Goal: Transaction & Acquisition: Purchase product/service

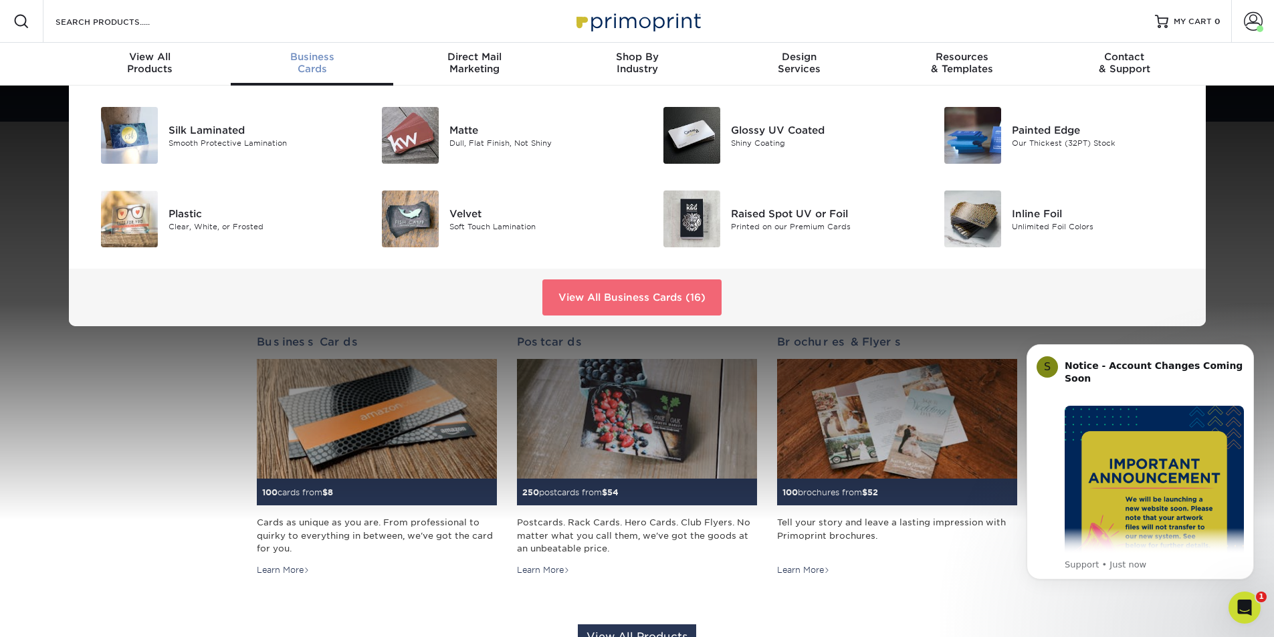
click at [623, 298] on link "View All Business Cards (16)" at bounding box center [631, 297] width 179 height 36
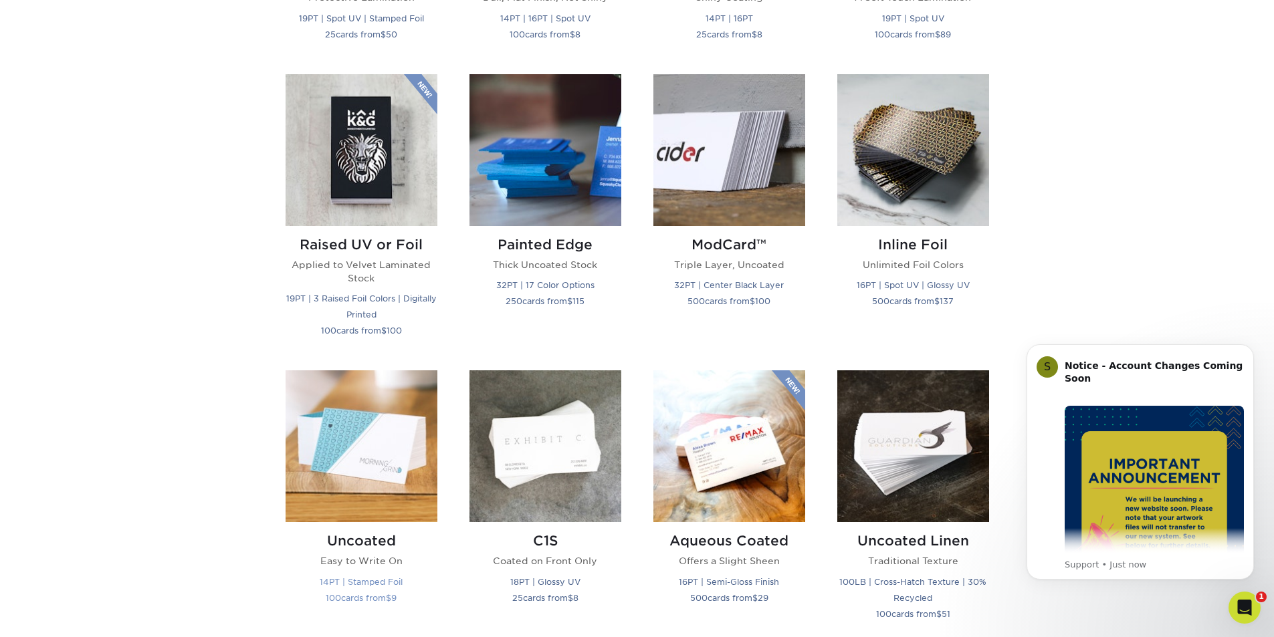
click at [423, 454] on img at bounding box center [361, 446] width 152 height 152
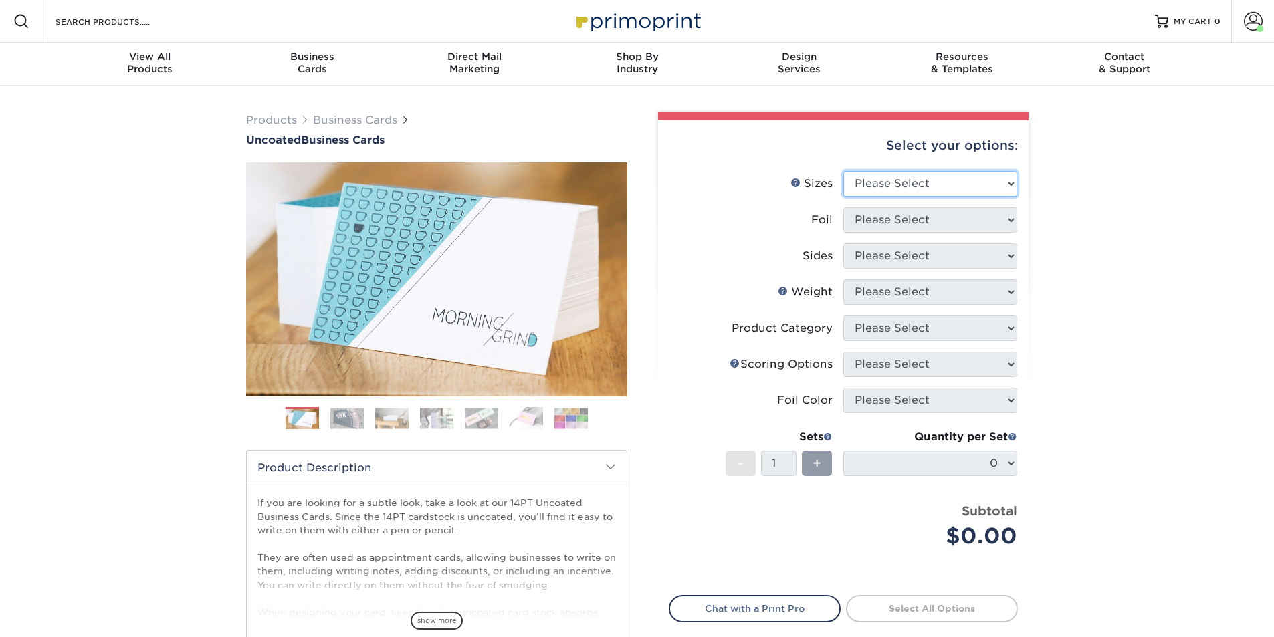
click at [987, 179] on select "Please Select 1.5" x 3.5" - Mini 1.75" x 3.5" - Mini 2" x 3.5" - Standard 2" x …" at bounding box center [930, 183] width 174 height 25
select select "2.00x3.50"
click at [843, 171] on select "Please Select 1.5" x 3.5" - Mini 1.75" x 3.5" - Mini 2" x 3.5" - Standard 2" x …" at bounding box center [930, 183] width 174 height 25
click at [965, 215] on select "Please Select Yes No" at bounding box center [930, 219] width 174 height 25
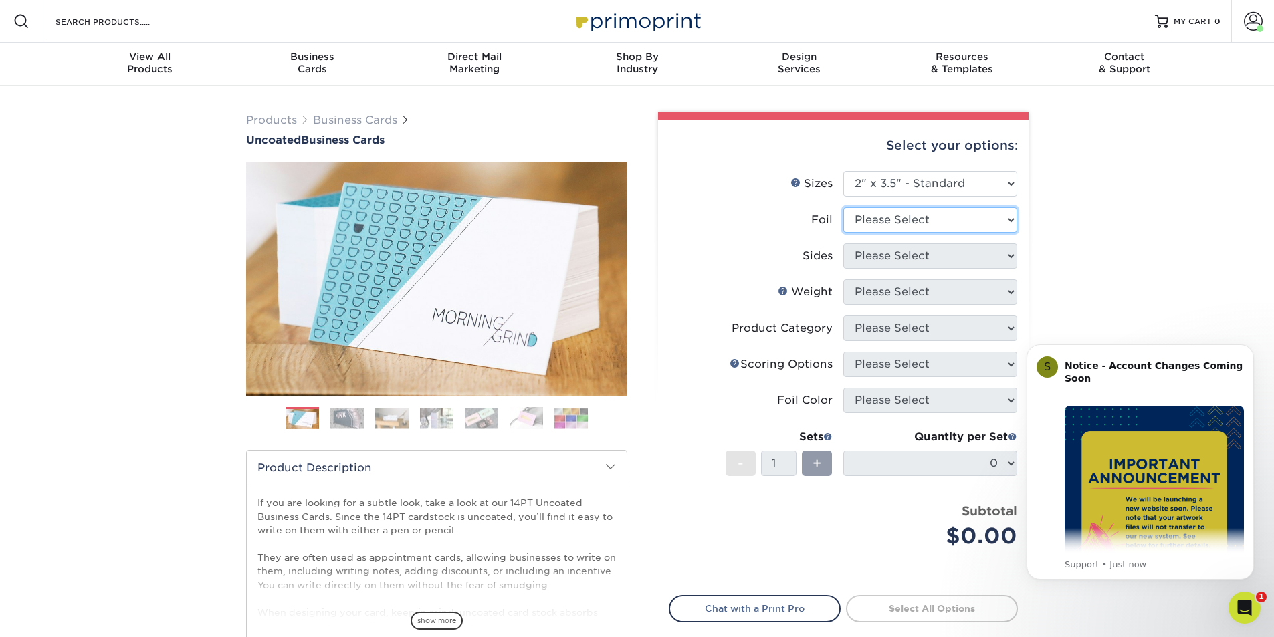
select select "0"
click at [843, 207] on select "Please Select Yes No" at bounding box center [930, 219] width 174 height 25
click at [945, 263] on select "Please Select Print Both Sides Print Front Only" at bounding box center [930, 255] width 174 height 25
select select "13abbda7-1d64-4f25-8bb2-c179b224825d"
click at [843, 243] on select "Please Select Print Both Sides Print Front Only" at bounding box center [930, 255] width 174 height 25
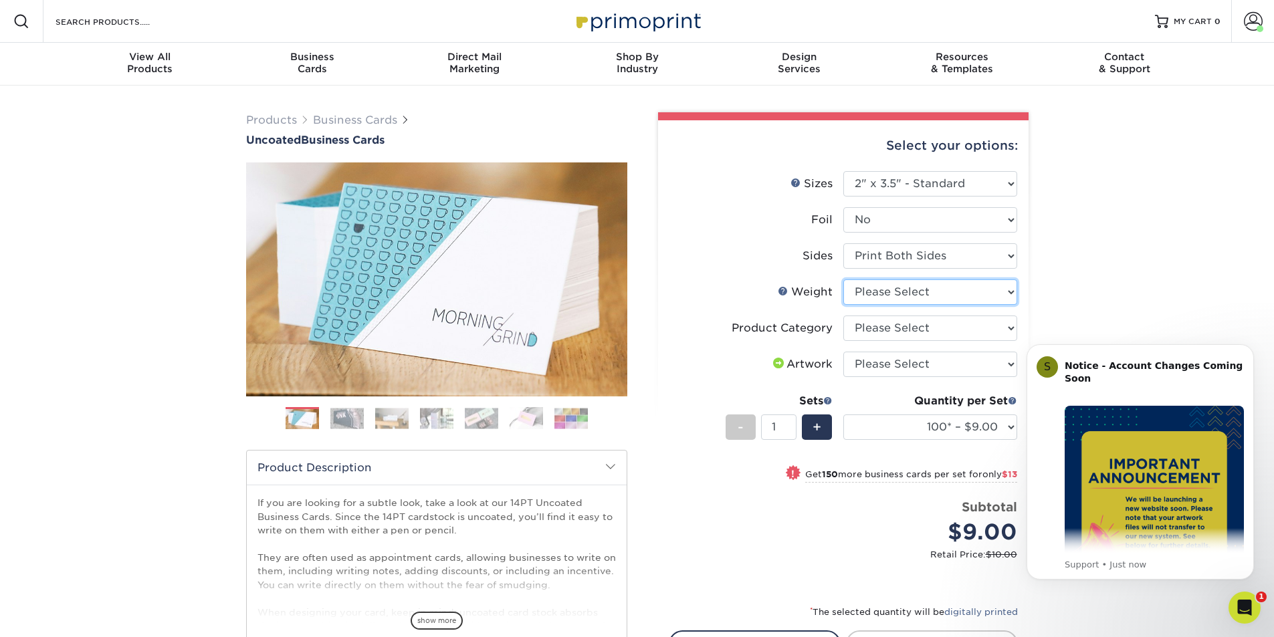
click at [936, 289] on select "Please Select 14PT Uncoated" at bounding box center [930, 291] width 174 height 25
select select "14PT Uncoated"
click at [843, 279] on select "Please Select 14PT Uncoated" at bounding box center [930, 291] width 174 height 25
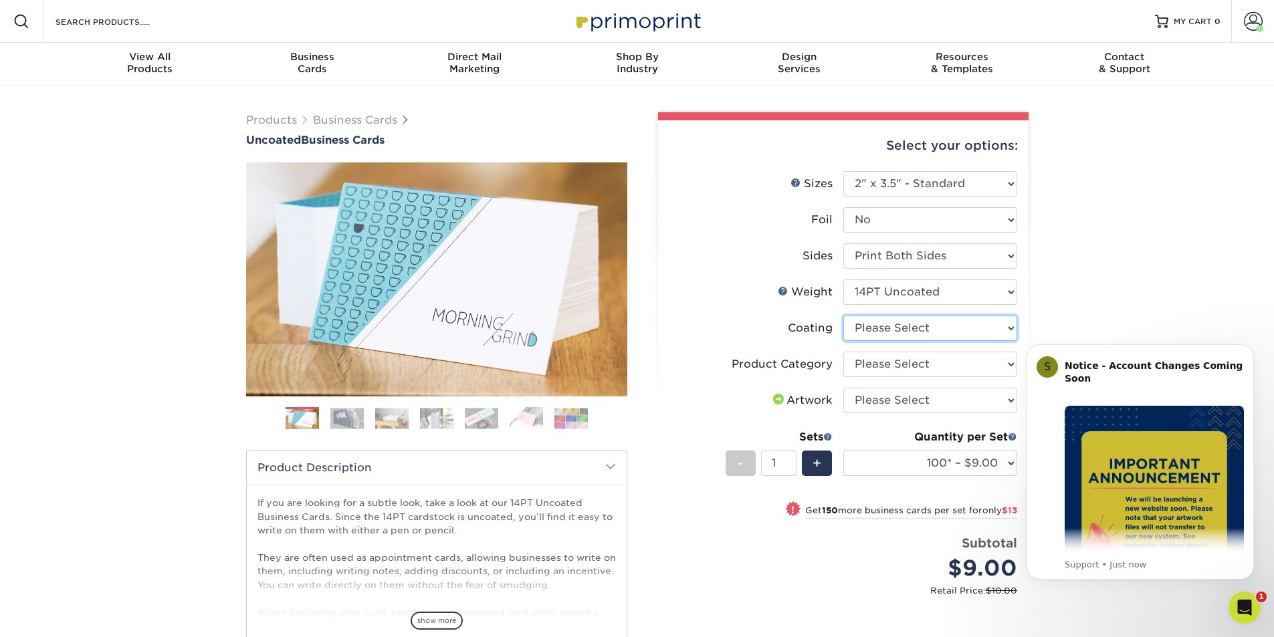
click at [925, 327] on select at bounding box center [930, 328] width 174 height 25
select select "3e7618de-abca-4bda-9f97-8b9129e913d8"
click at [843, 316] on select at bounding box center [930, 328] width 174 height 25
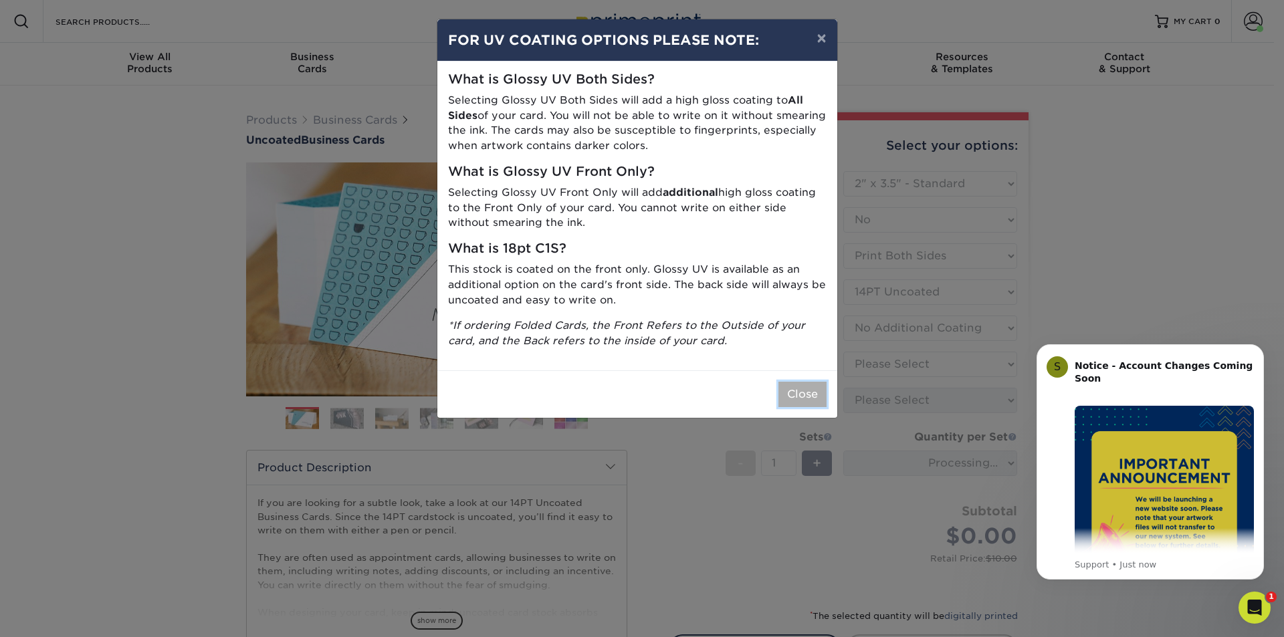
click at [808, 393] on button "Close" at bounding box center [802, 394] width 48 height 25
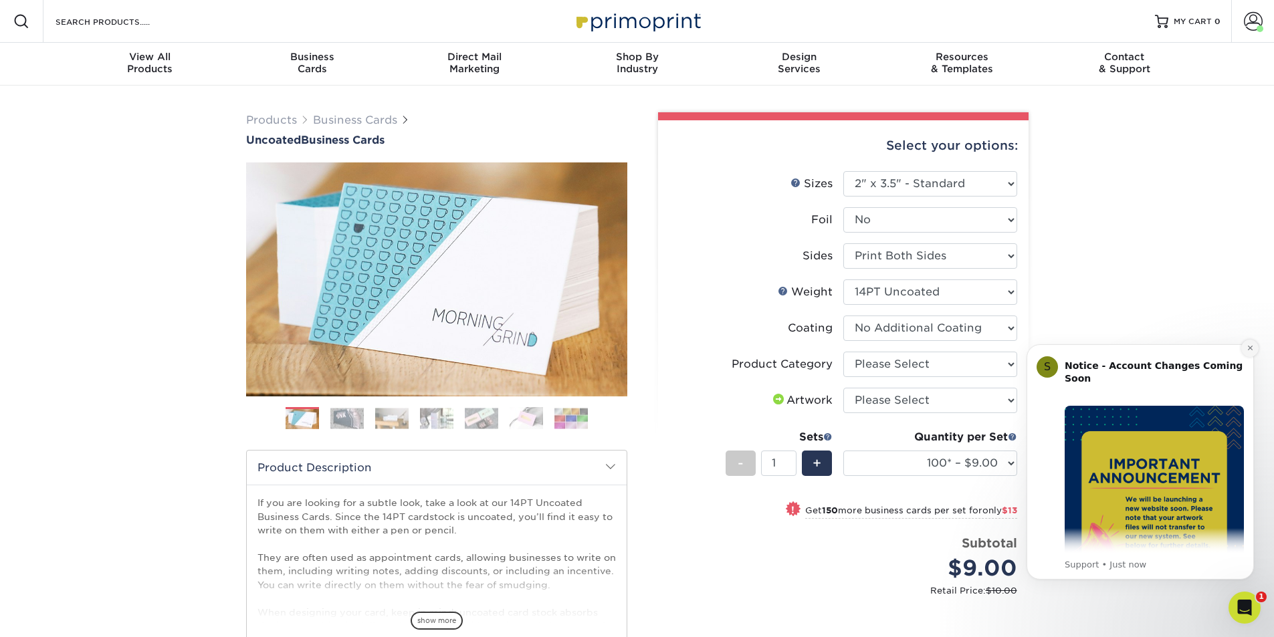
click at [1250, 342] on button "Dismiss notification" at bounding box center [1249, 348] width 17 height 17
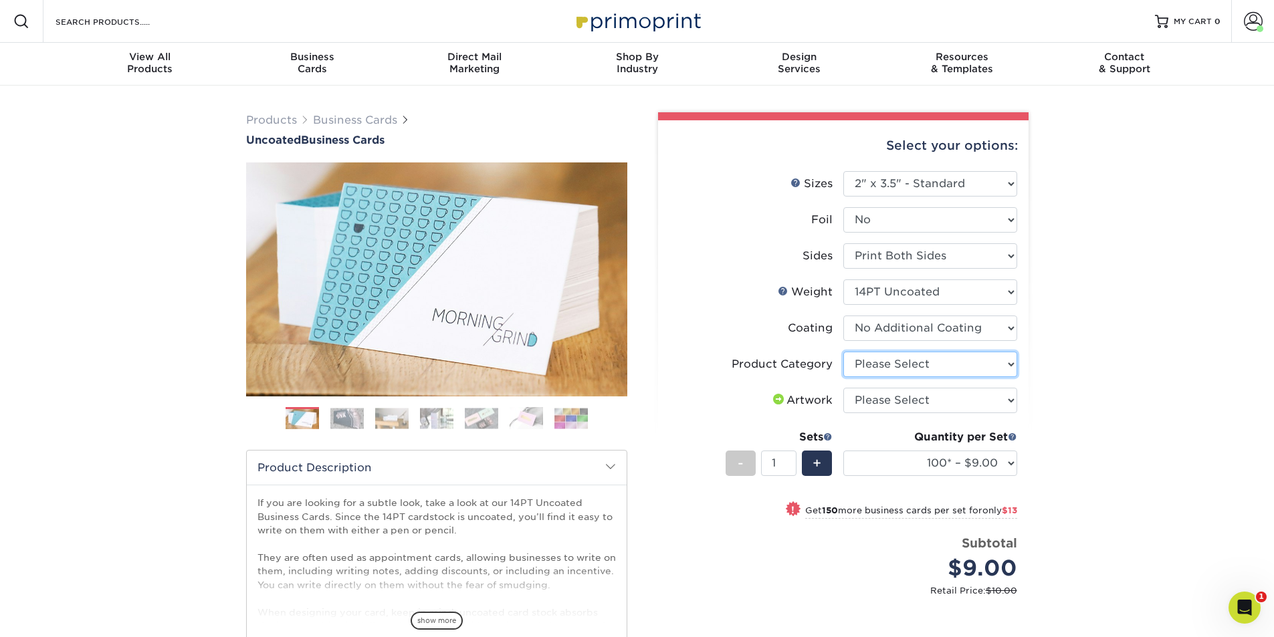
click at [843, 356] on select "Please Select Business Cards" at bounding box center [930, 364] width 174 height 25
select select "3b5148f1-0588-4f88-a218-97bcfdce65c1"
click at [843, 352] on select "Please Select Business Cards" at bounding box center [930, 364] width 174 height 25
click at [868, 400] on select "Please Select I will upload files I need a design - $100" at bounding box center [930, 400] width 174 height 25
select select "upload"
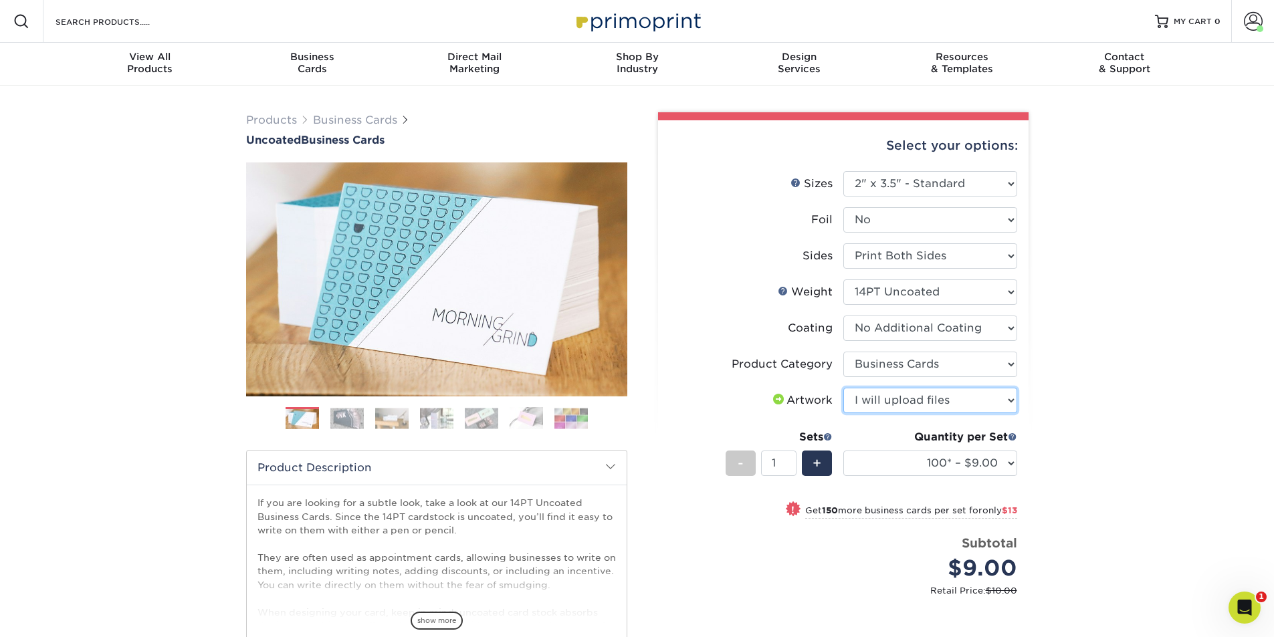
click at [843, 388] on select "Please Select I will upload files I need a design - $100" at bounding box center [930, 400] width 174 height 25
click at [880, 460] on select "100* – $9.00 250* – $22.00 500 – $44.00 1000 – $64.00 2500 – $111.00 5000 – $14…" at bounding box center [930, 463] width 174 height 25
click at [995, 467] on select "100* – $9.00 250* – $22.00 500 – $44.00 1000 – $64.00 2500 – $111.00 5000 – $14…" at bounding box center [930, 463] width 174 height 25
click at [947, 468] on select "100* – $9.00 250* – $22.00 500 – $44.00 1000 – $64.00 2500 – $111.00 5000 – $14…" at bounding box center [930, 463] width 174 height 25
click at [949, 471] on select "100* – $9.00 250* – $22.00 500 – $44.00 1000 – $64.00 2500 – $111.00 5000 – $14…" at bounding box center [930, 463] width 174 height 25
